Goal: Task Accomplishment & Management: Manage account settings

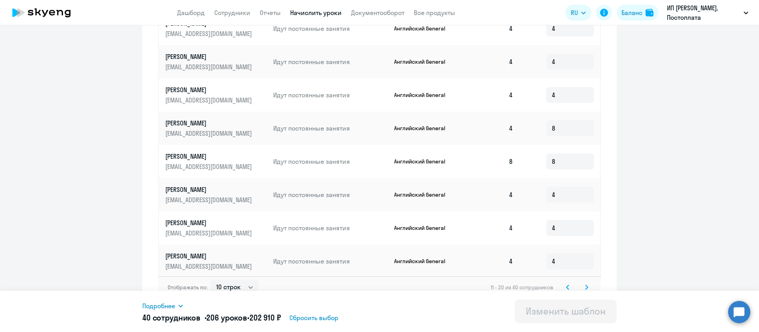
scroll to position [403, 0]
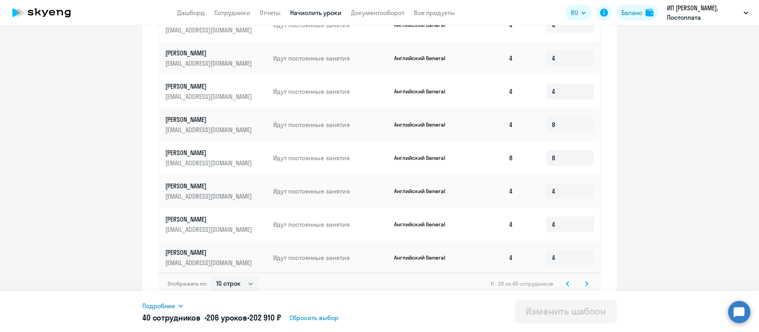
click at [587, 274] on div "Отображать по: 10 строк 30 строк 50 строк 11 - 20 из 40 сотрудников" at bounding box center [379, 283] width 443 height 22
click at [585, 279] on svg-icon at bounding box center [586, 283] width 9 height 9
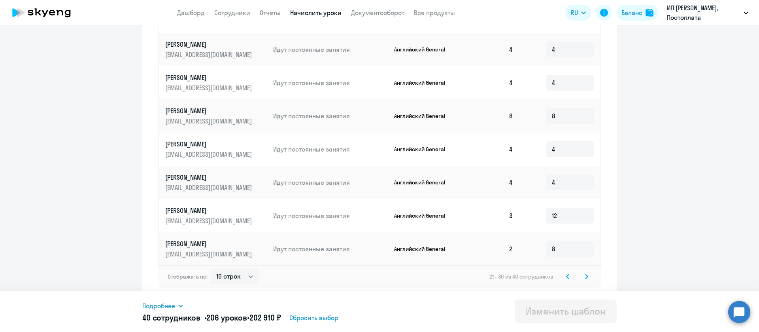
click at [584, 278] on svg-icon at bounding box center [586, 276] width 9 height 9
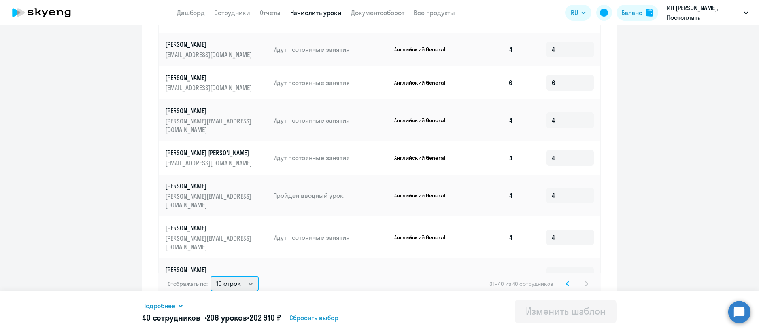
click at [233, 277] on select "10 строк 30 строк 50 строк" at bounding box center [235, 284] width 48 height 16
select select "50"
click at [211, 276] on select "10 строк 30 строк 50 строк" at bounding box center [235, 284] width 48 height 16
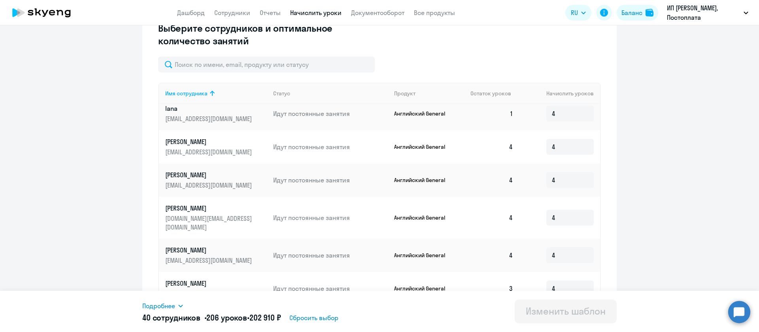
scroll to position [0, 0]
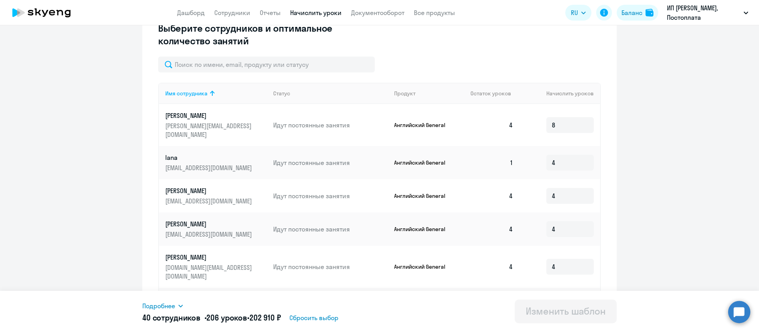
click at [321, 15] on link "Начислить уроки" at bounding box center [315, 13] width 51 height 8
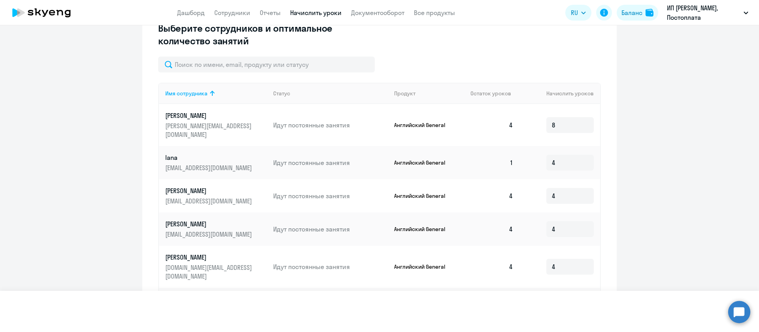
scroll to position [65, 0]
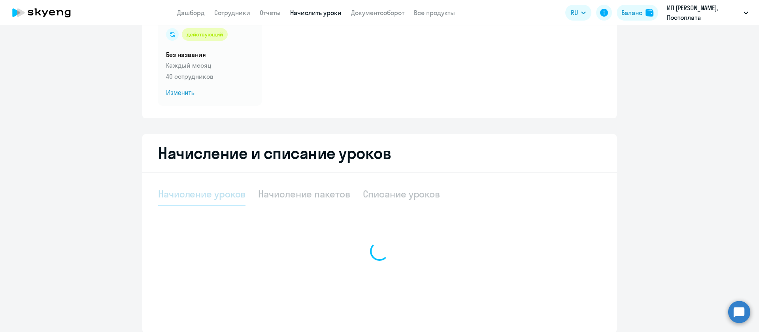
select select "10"
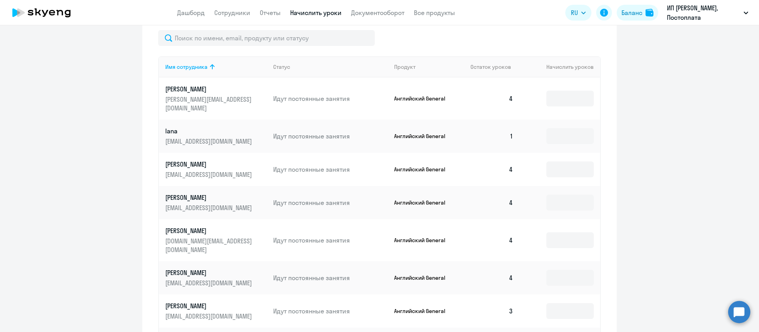
scroll to position [302, 0]
click at [559, 96] on input at bounding box center [569, 98] width 47 height 16
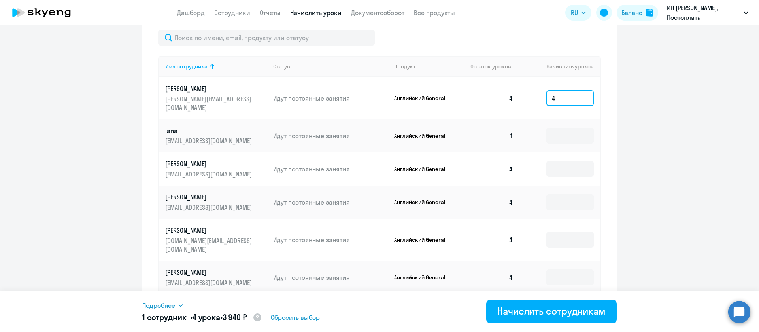
scroll to position [184, 0]
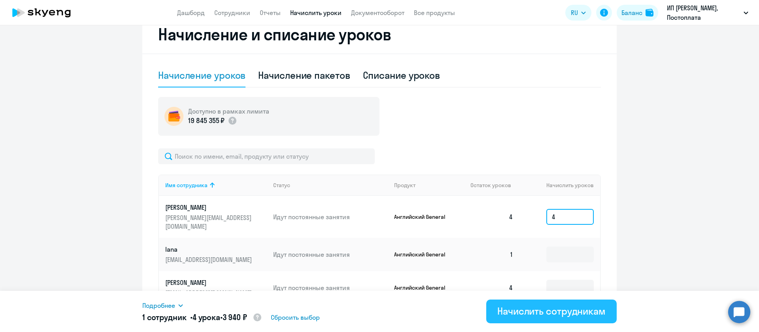
type input "4"
click at [505, 313] on div "Начислить сотрудникам" at bounding box center [551, 310] width 108 height 13
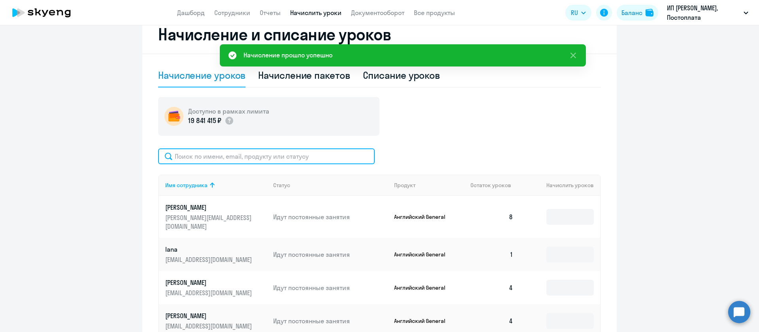
click at [206, 151] on input "text" at bounding box center [266, 156] width 217 height 16
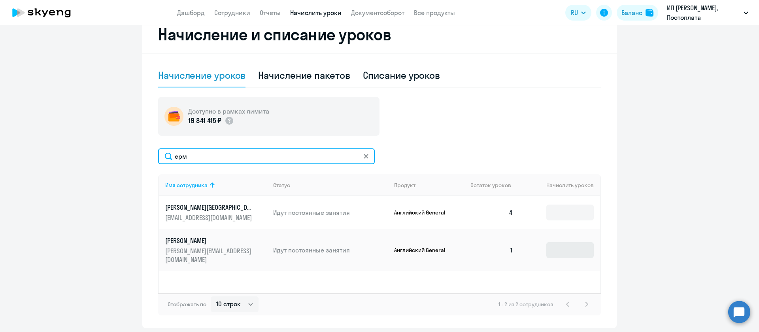
type input "ерм"
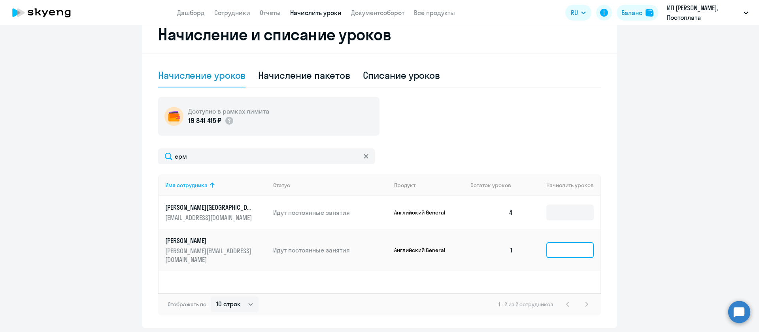
click at [551, 247] on input at bounding box center [569, 250] width 47 height 16
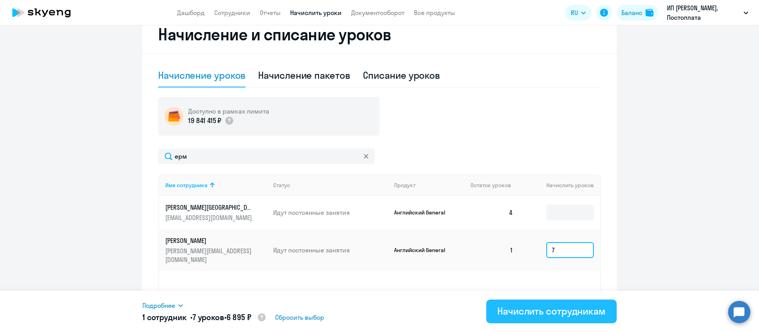
type input "7"
click at [503, 312] on div "Начислить сотрудникам" at bounding box center [551, 310] width 108 height 13
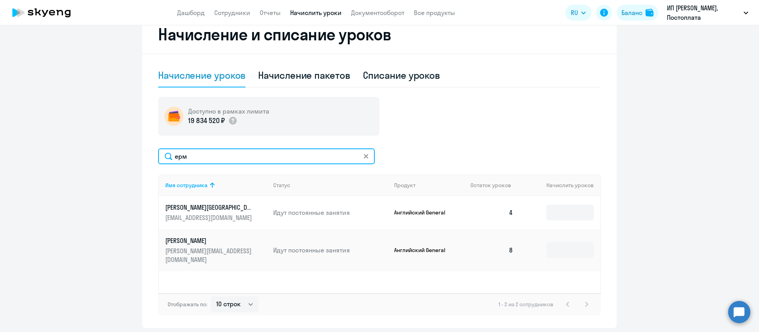
click at [262, 159] on input "ерм" at bounding box center [266, 156] width 217 height 16
type input "колесник"
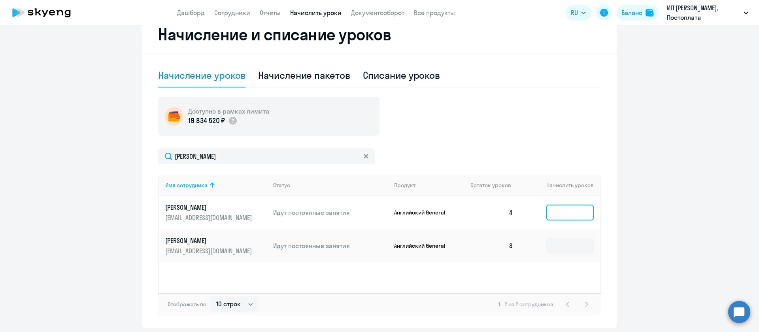
click at [556, 214] on input at bounding box center [569, 212] width 47 height 16
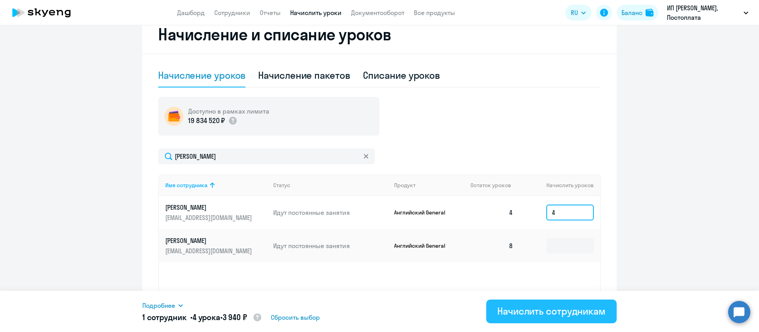
type input "4"
click at [534, 310] on div "Начислить сотрудникам" at bounding box center [551, 310] width 108 height 13
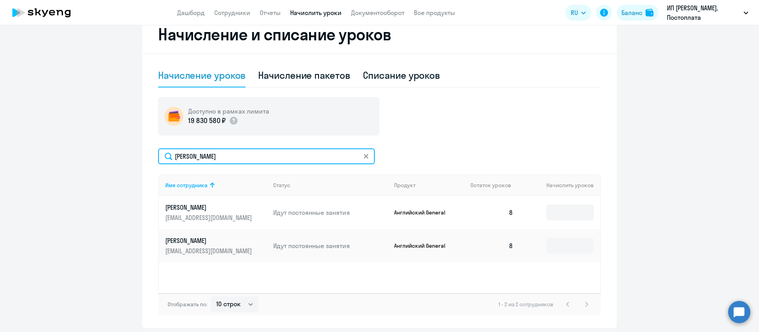
drag, startPoint x: 211, startPoint y: 155, endPoint x: 92, endPoint y: 159, distance: 119.1
click at [92, 159] on ng-component "Автоначисления Смотреть все действующий Без названия Каждый месяц 40 сотруднико…" at bounding box center [379, 90] width 759 height 474
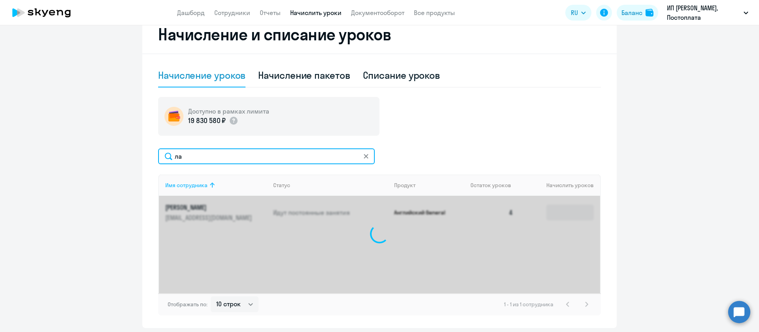
type input "л"
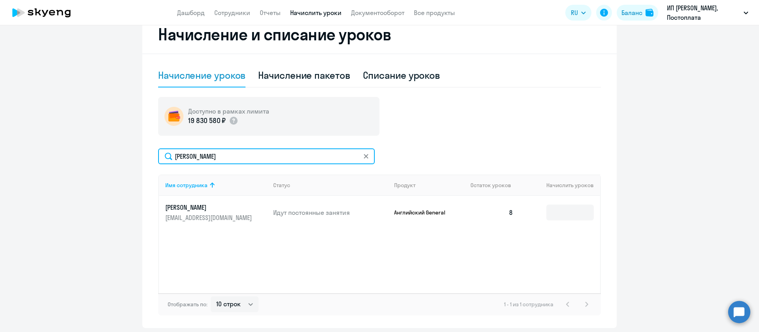
drag, startPoint x: 203, startPoint y: 155, endPoint x: 145, endPoint y: 144, distance: 58.5
click at [145, 144] on div "Начисление и списание уроков Начисление уроков Начисление пакетов Списание урок…" at bounding box center [379, 171] width 474 height 312
type input "лукьянова"
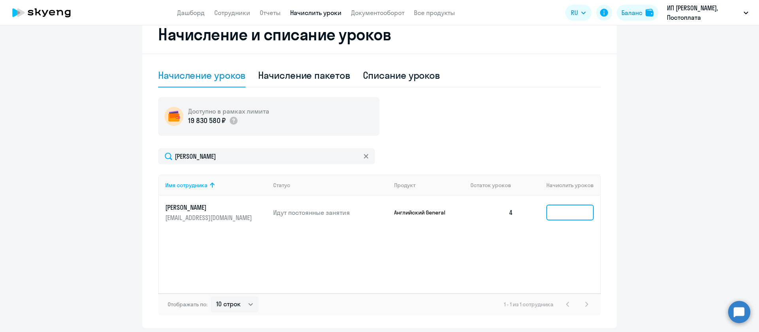
click at [565, 213] on input at bounding box center [569, 212] width 47 height 16
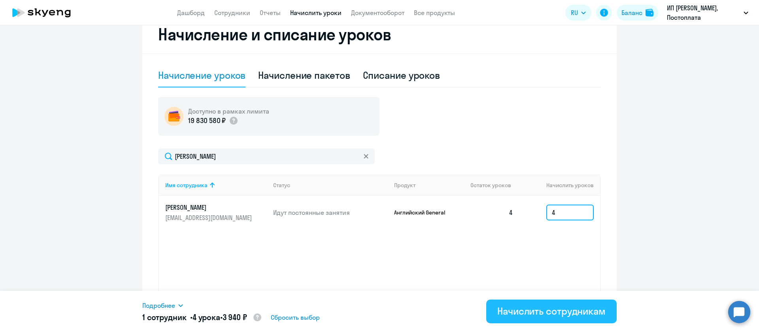
type input "4"
click at [554, 307] on div "Начислить сотрудникам" at bounding box center [551, 310] width 108 height 13
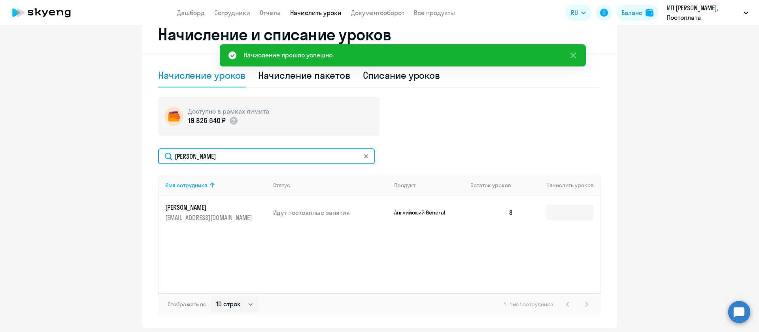
drag, startPoint x: 218, startPoint y: 156, endPoint x: 90, endPoint y: 155, distance: 128.5
click at [90, 155] on ng-component "Автоначисления Смотреть все действующий Без названия Каждый месяц 40 сотруднико…" at bounding box center [379, 90] width 759 height 474
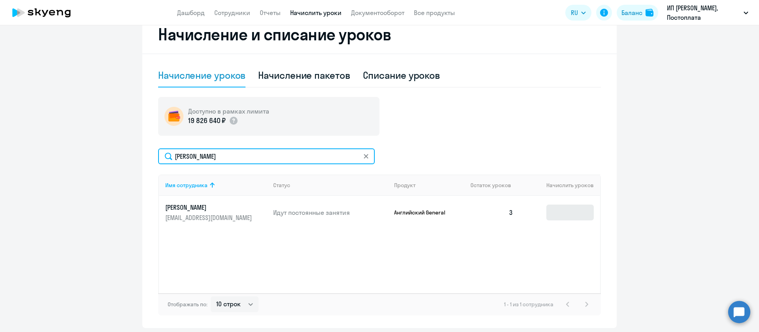
type input "оганесян"
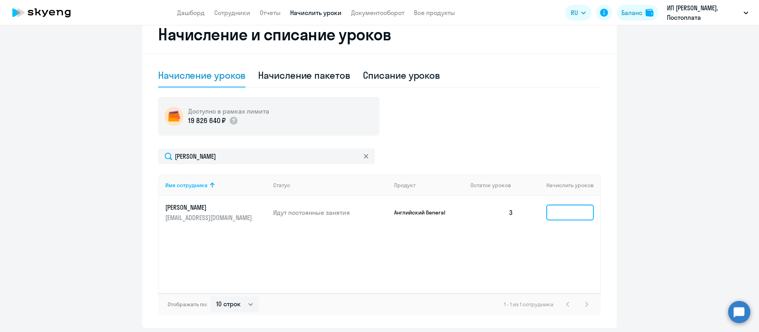
click at [569, 217] on input at bounding box center [569, 212] width 47 height 16
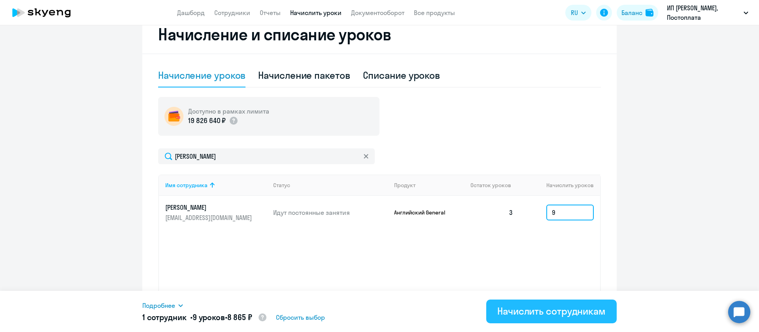
type input "9"
click at [533, 306] on div "Начислить сотрудникам" at bounding box center [551, 310] width 108 height 13
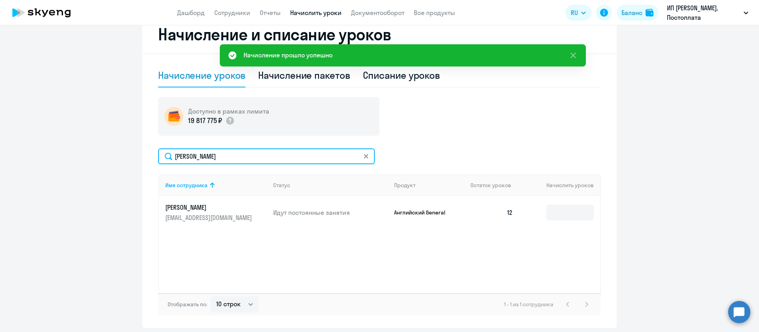
drag, startPoint x: 204, startPoint y: 151, endPoint x: 139, endPoint y: 155, distance: 65.0
click at [142, 155] on div "Начисление и списание уроков Начисление уроков Начисление пакетов Списание урок…" at bounding box center [379, 171] width 474 height 312
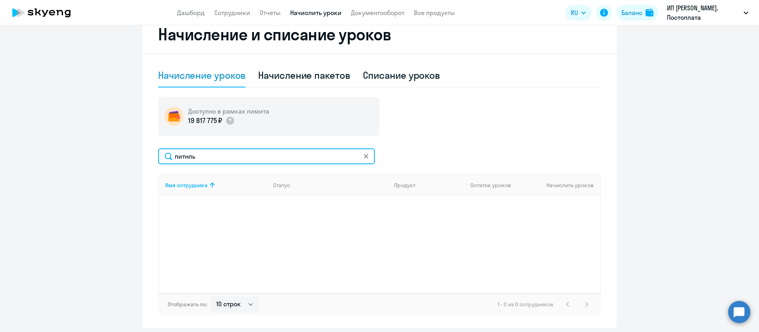
drag, startPoint x: 204, startPoint y: 156, endPoint x: 142, endPoint y: 156, distance: 61.7
click at [142, 156] on div "Начисление и списание уроков Начисление уроков Начисление пакетов Списание урок…" at bounding box center [379, 171] width 474 height 312
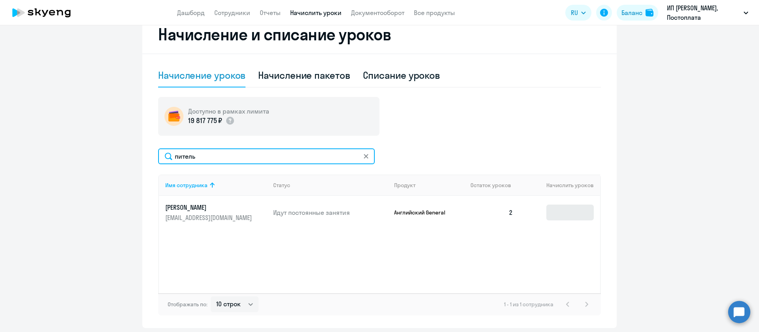
type input "питель"
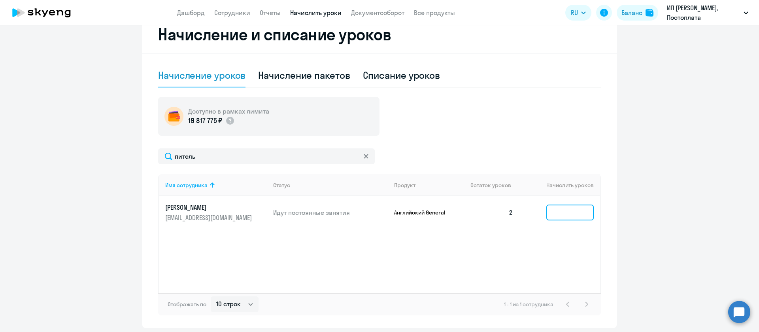
click at [574, 214] on input at bounding box center [569, 212] width 47 height 16
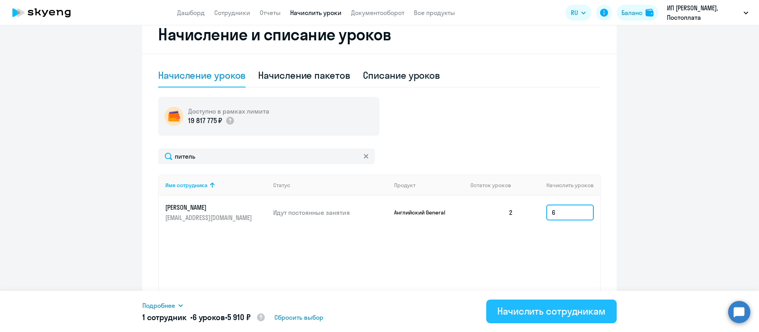
type input "6"
click at [560, 310] on div "Начислить сотрудникам" at bounding box center [551, 310] width 108 height 13
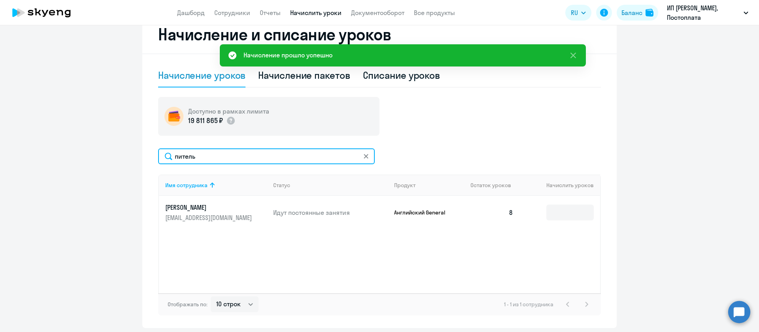
drag, startPoint x: 208, startPoint y: 156, endPoint x: 102, endPoint y: 155, distance: 106.0
click at [102, 155] on ng-component "Автоначисления Смотреть все действующий Без названия Каждый месяц 40 сотруднико…" at bounding box center [379, 90] width 759 height 474
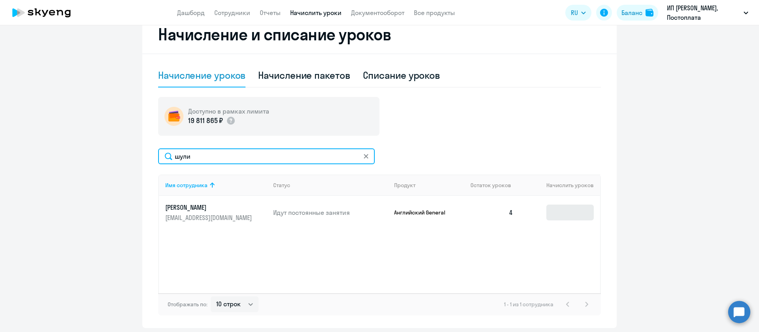
type input "шули"
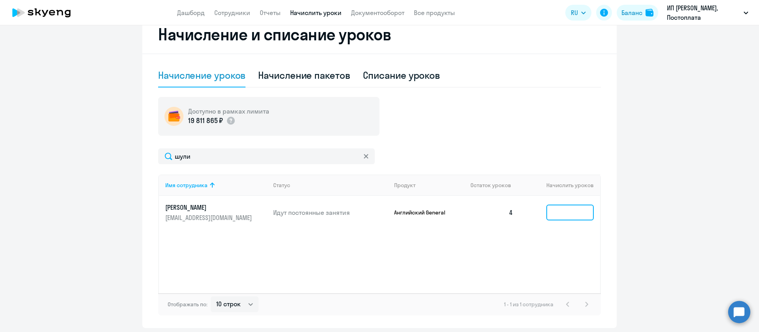
click at [553, 211] on input at bounding box center [569, 212] width 47 height 16
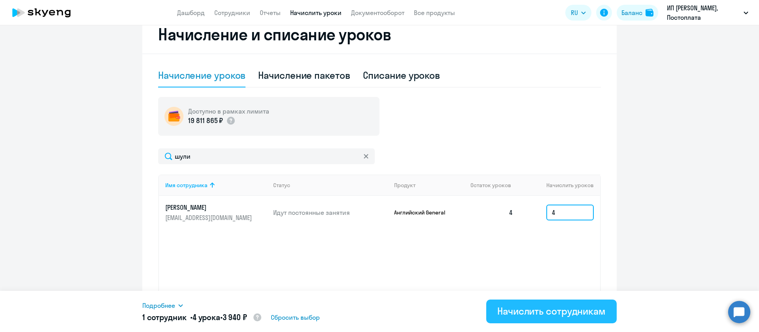
type input "4"
click at [540, 314] on div "Начислить сотрудникам" at bounding box center [551, 310] width 108 height 13
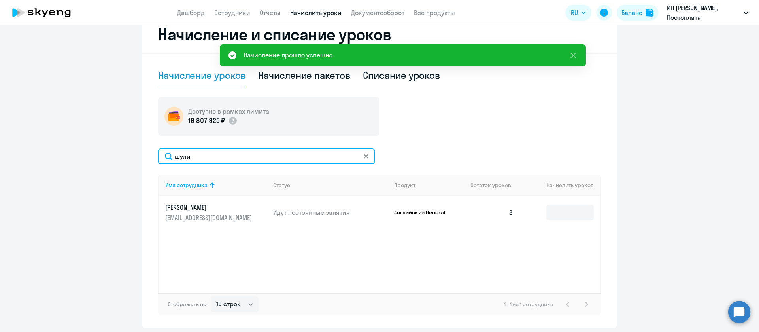
click at [189, 157] on input "шули" at bounding box center [266, 156] width 217 height 16
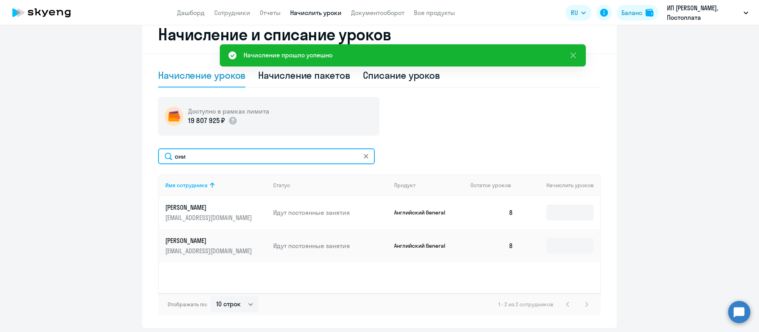
click at [189, 157] on input "сни" at bounding box center [266, 156] width 217 height 16
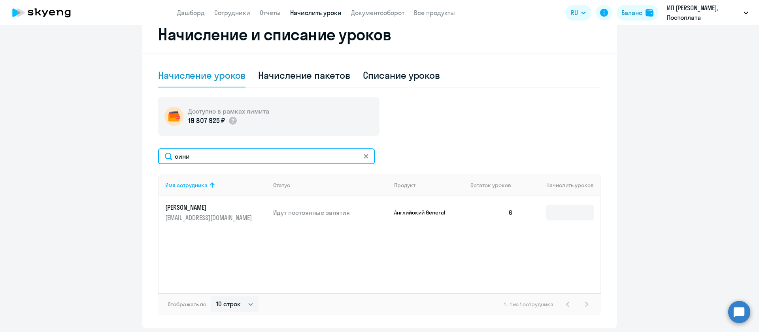
type input "сини"
click at [694, 150] on ng-component "Автоначисления Смотреть все действующий Без названия Каждый месяц 40 сотруднико…" at bounding box center [379, 90] width 759 height 474
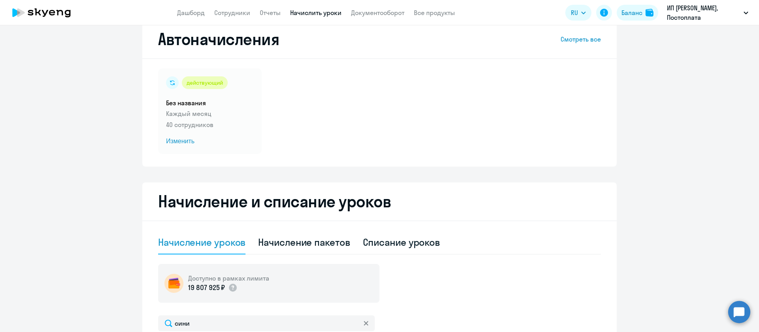
scroll to position [6, 0]
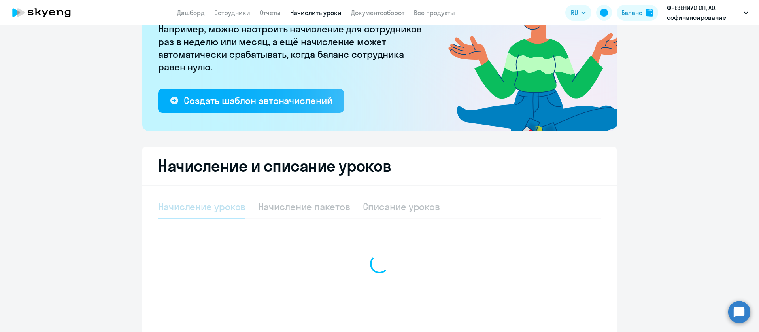
select select "10"
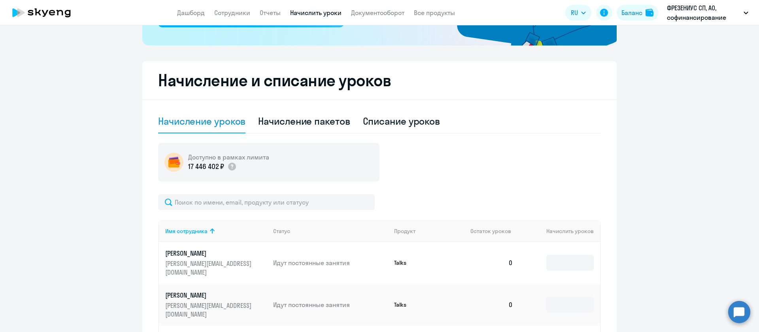
scroll to position [119, 0]
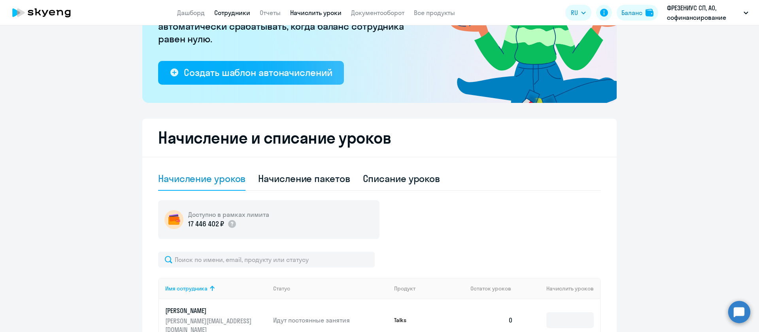
click at [247, 15] on link "Сотрудники" at bounding box center [232, 13] width 36 height 8
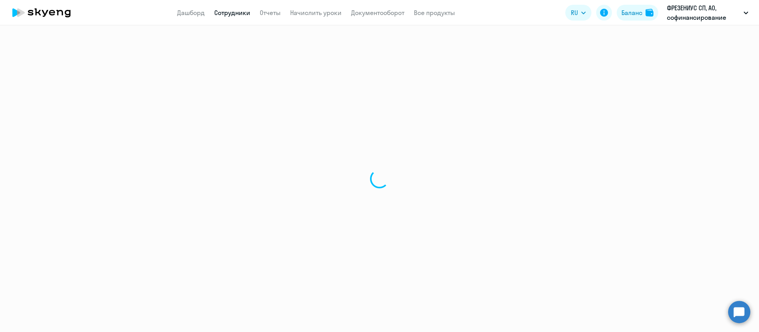
select select "30"
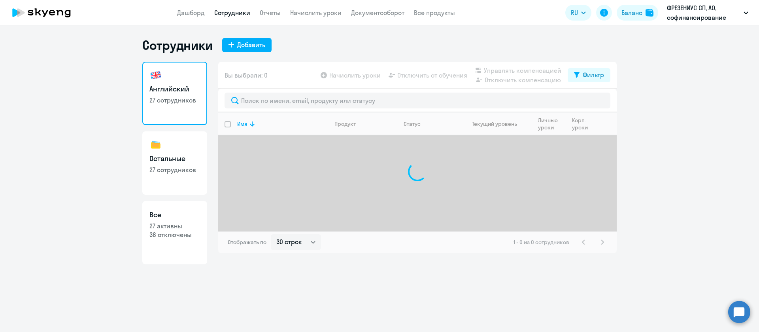
click at [181, 161] on h3 "Остальные" at bounding box center [174, 158] width 51 height 10
select select "30"
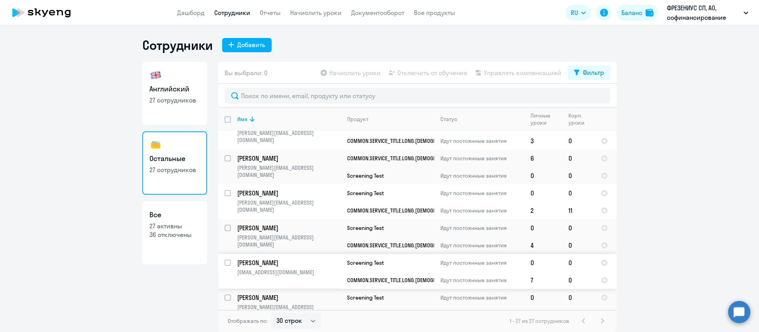
scroll to position [760, 0]
